Goal: Transaction & Acquisition: Purchase product/service

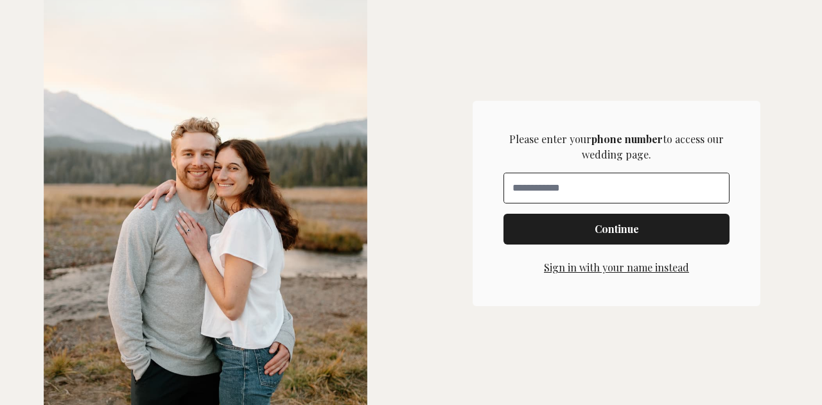
scroll to position [349, 0]
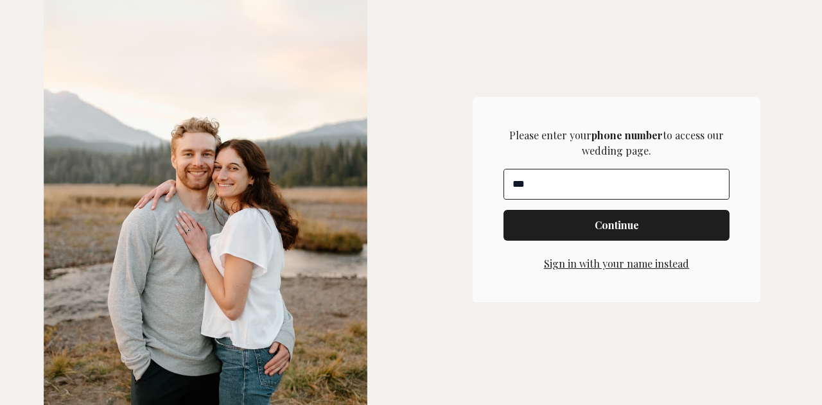
click at [573, 182] on input "**" at bounding box center [616, 185] width 225 height 30
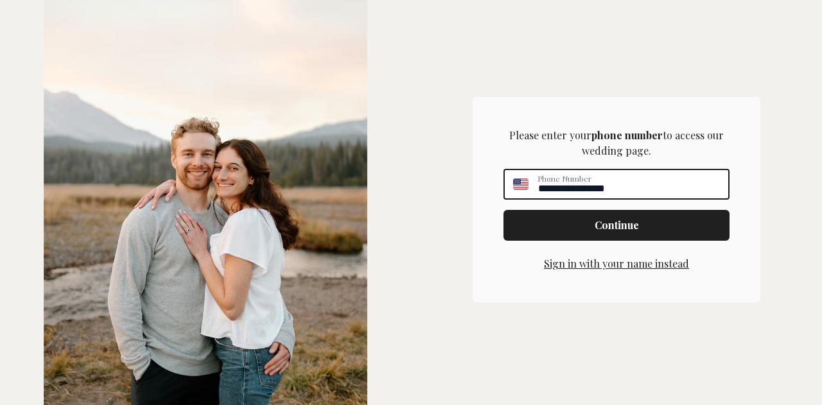
type input "**********"
click at [570, 222] on span "Continue" at bounding box center [616, 225] width 205 height 15
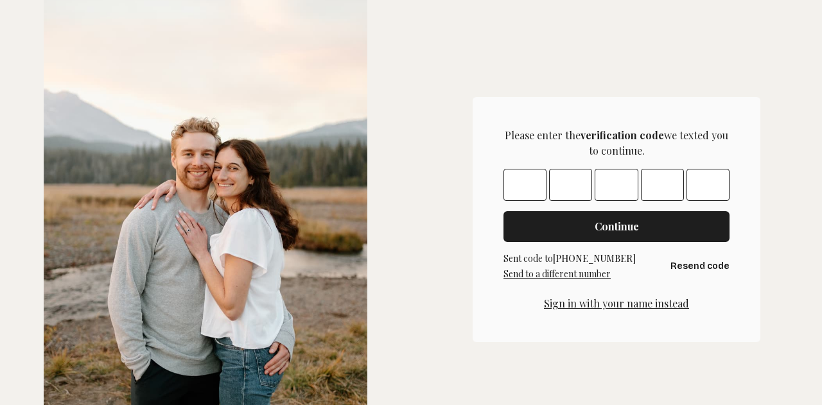
click at [515, 185] on input "Please enter OTP character 1" at bounding box center [524, 185] width 43 height 32
type input "*"
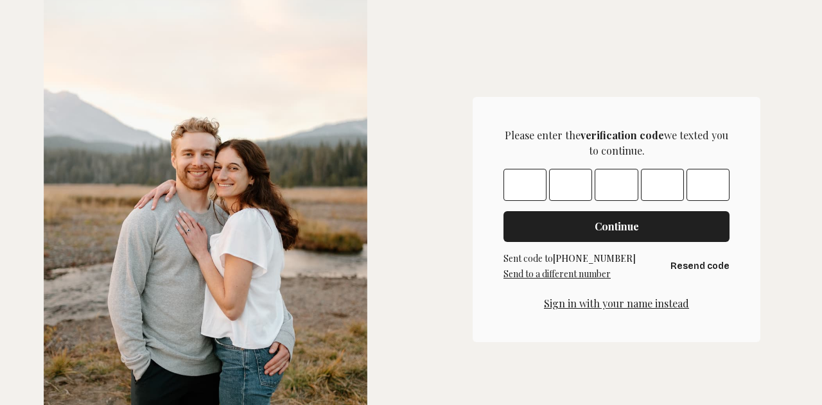
type input "*"
click at [600, 211] on button "Continue" at bounding box center [616, 226] width 226 height 31
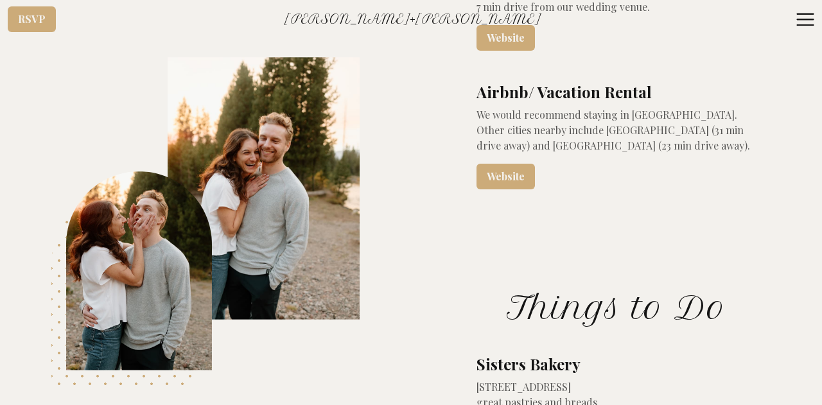
scroll to position [3075, 0]
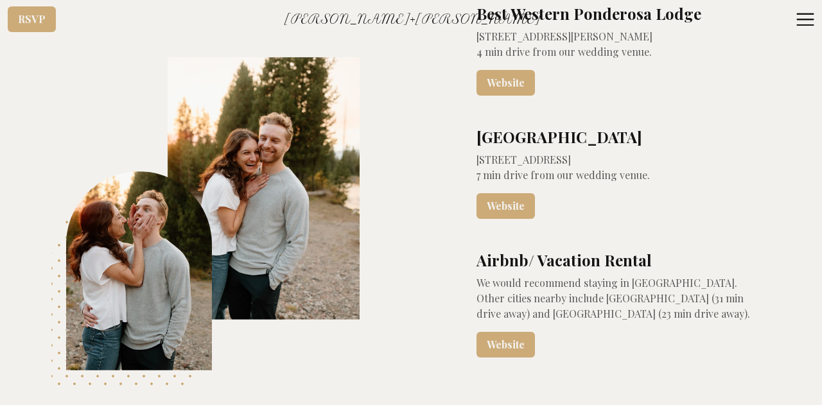
click at [810, 15] on icon at bounding box center [805, 19] width 17 height 12
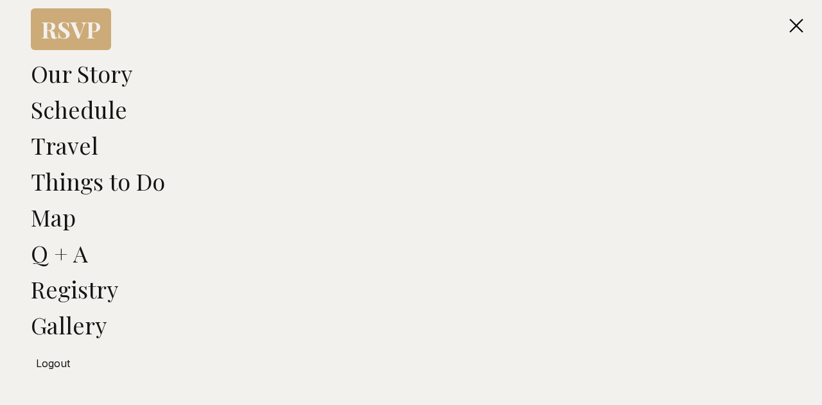
scroll to position [67, 0]
click at [94, 281] on link "Registry" at bounding box center [74, 288] width 87 height 31
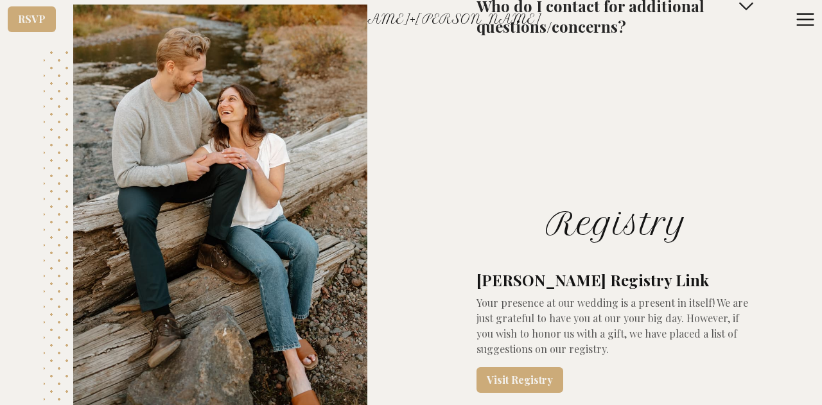
scroll to position [5404, 0]
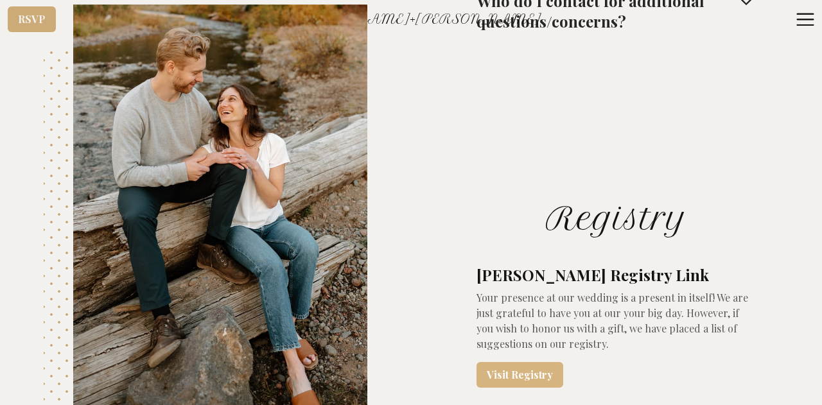
click at [514, 362] on link "Visit Registry" at bounding box center [519, 375] width 87 height 26
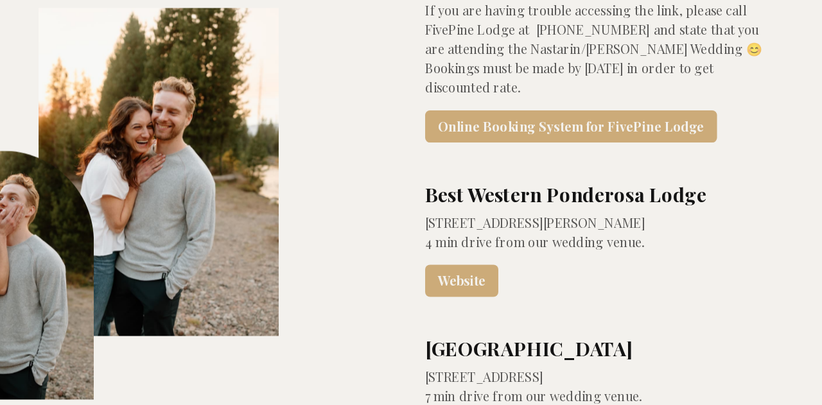
scroll to position [2865, 0]
